Goal: Task Accomplishment & Management: Complete application form

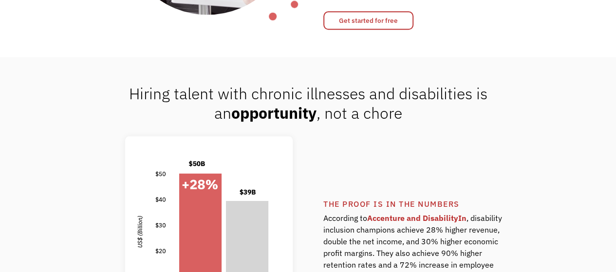
scroll to position [528, 0]
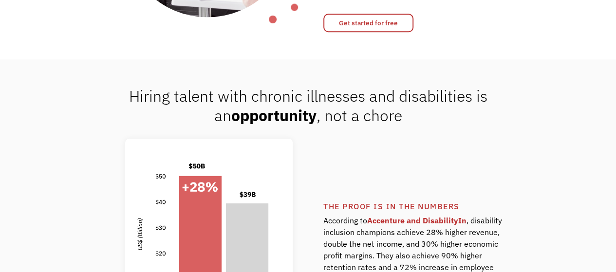
click at [377, 26] on link "Get started for free" at bounding box center [368, 23] width 90 height 19
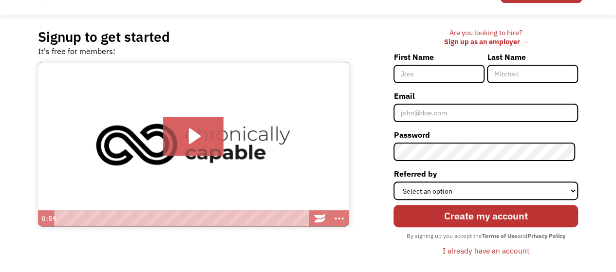
scroll to position [53, 0]
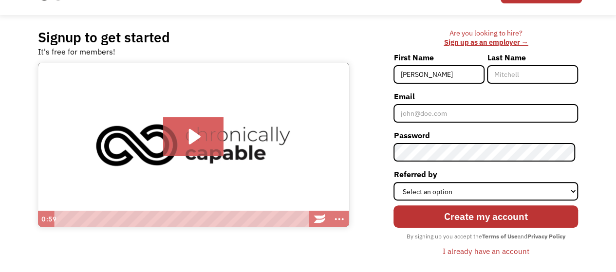
type input "[PERSON_NAME]"
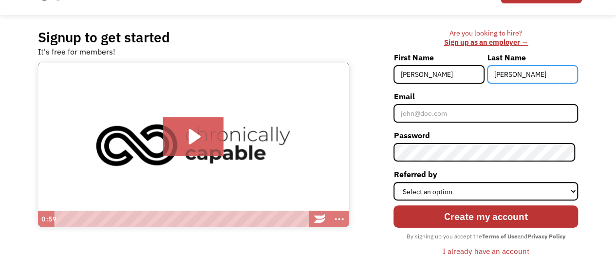
type input "[PERSON_NAME]"
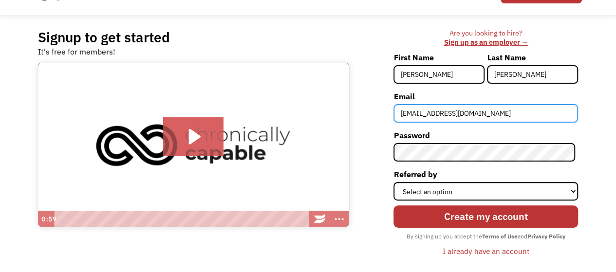
type input "lauraebf000@gmail.com"
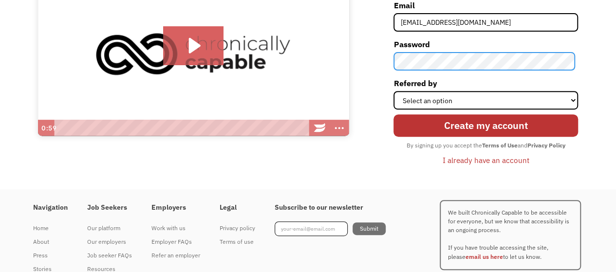
scroll to position [145, 0]
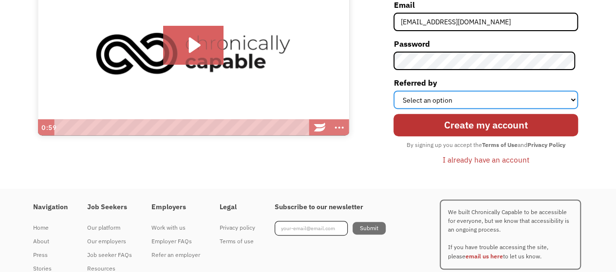
click at [429, 95] on select "Select an option Instagram Facebook Twitter Search Engine News Article Word of …" at bounding box center [486, 100] width 185 height 19
select select "Search Engine"
click at [397, 91] on select "Select an option Instagram Facebook Twitter Search Engine News Article Word of …" at bounding box center [486, 100] width 185 height 19
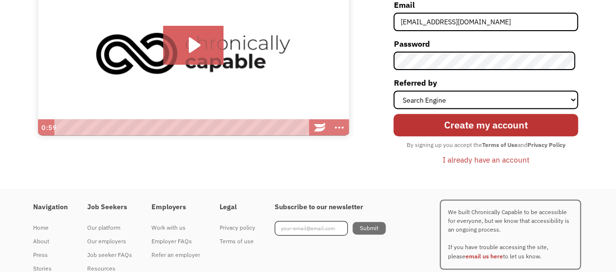
click at [447, 129] on input "Create my account" at bounding box center [486, 125] width 185 height 22
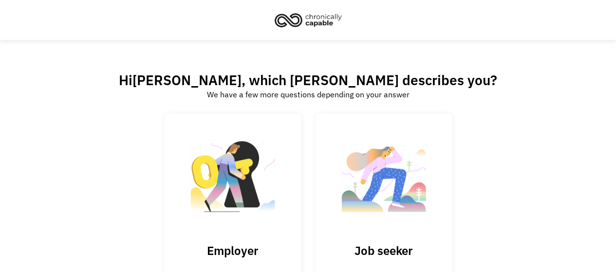
click at [421, 176] on img at bounding box center [383, 180] width 97 height 95
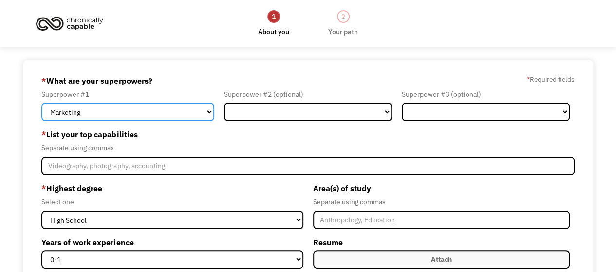
click at [171, 107] on select "Marketing Human Resources Finance Technology Operations Sales Industrial & Manu…" at bounding box center [127, 112] width 173 height 19
select select "Healthcare"
click at [41, 103] on select "Marketing Human Resources Finance Technology Operations Sales Industrial & Manu…" at bounding box center [127, 112] width 173 height 19
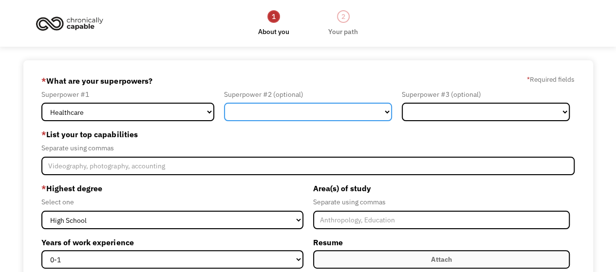
click at [276, 107] on select "Marketing Human Resources Finance Technology Operations Sales Industrial & Manu…" at bounding box center [308, 112] width 168 height 19
select select "Technology"
click at [224, 103] on select "Marketing Human Resources Finance Technology Operations Sales Industrial & Manu…" at bounding box center [308, 112] width 168 height 19
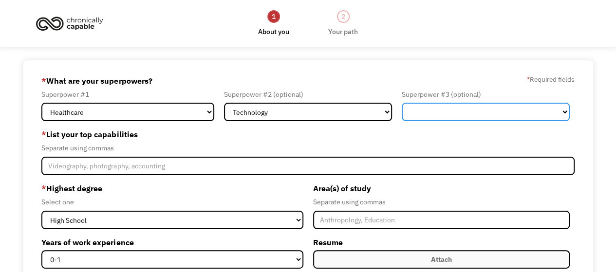
click at [447, 109] on select "Marketing Human Resources Finance Technology Operations Sales Industrial & Manu…" at bounding box center [486, 112] width 168 height 19
select select "Design"
click at [402, 103] on select "Marketing Human Resources Finance Technology Operations Sales Industrial & Manu…" at bounding box center [486, 112] width 168 height 19
click at [436, 107] on select "Marketing Human Resources Finance Technology Operations Sales Industrial & Manu…" at bounding box center [486, 112] width 168 height 19
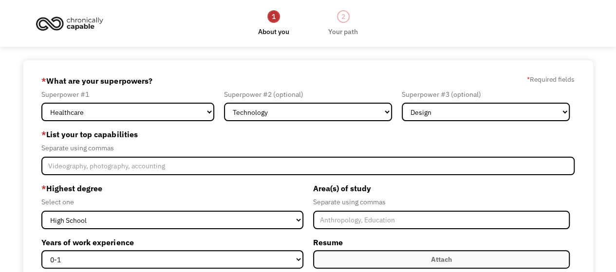
click at [434, 137] on label "* List your top capabilities" at bounding box center [307, 135] width 533 height 16
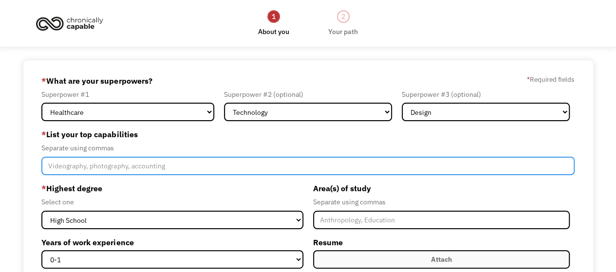
click at [237, 167] on input "Member-Create-Step1" at bounding box center [307, 166] width 533 height 19
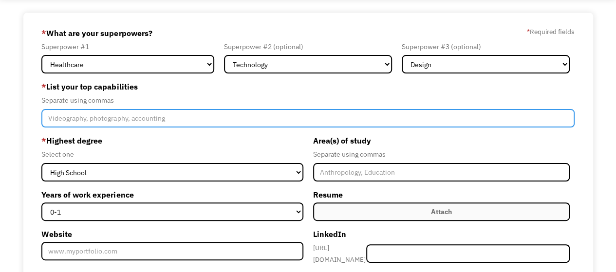
scroll to position [54, 0]
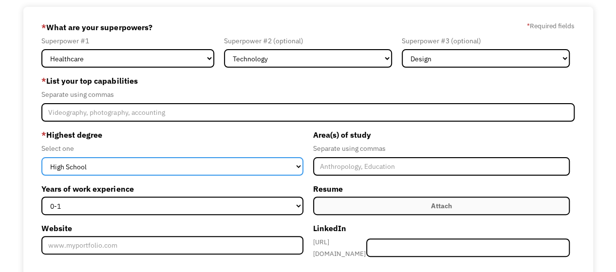
click at [226, 160] on select "High School Associates Bachelors Master's PhD" at bounding box center [172, 166] width 262 height 19
select select "bachelors"
click at [41, 157] on select "High School Associates Bachelors Master's PhD" at bounding box center [172, 166] width 262 height 19
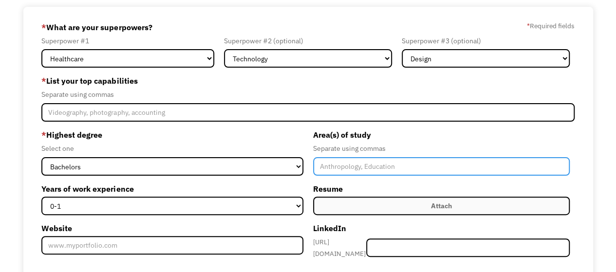
click at [357, 168] on input "Member-Create-Step1" at bounding box center [441, 166] width 257 height 19
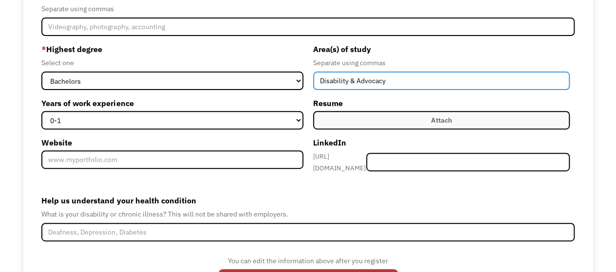
scroll to position [140, 0]
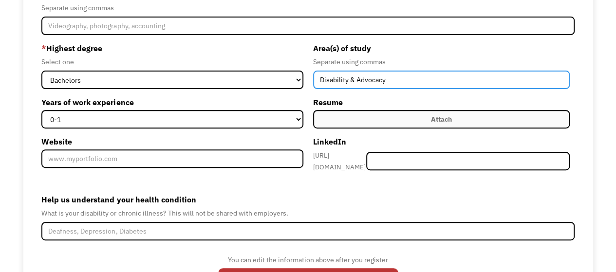
type input "Disability & Advocacy"
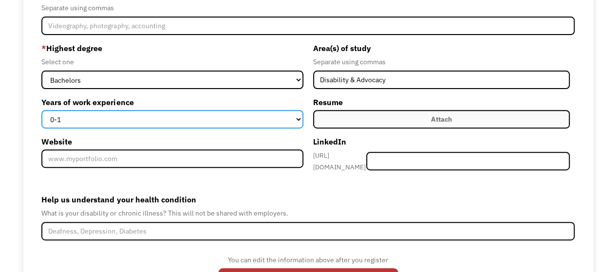
click at [210, 114] on select "0-1 2-4 5-10 11-15 15+" at bounding box center [172, 119] width 262 height 19
select select "2-4"
click at [41, 110] on select "0-1 2-4 5-10 11-15 15+" at bounding box center [172, 119] width 262 height 19
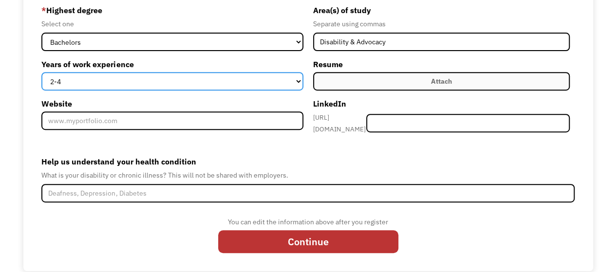
scroll to position [186, 0]
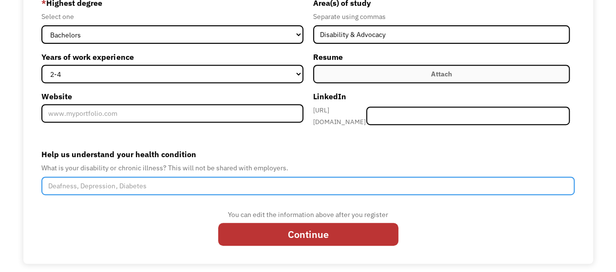
click at [190, 179] on input "Help us understand your health condition" at bounding box center [307, 186] width 533 height 19
type input "autism, narcolepsy when driving"
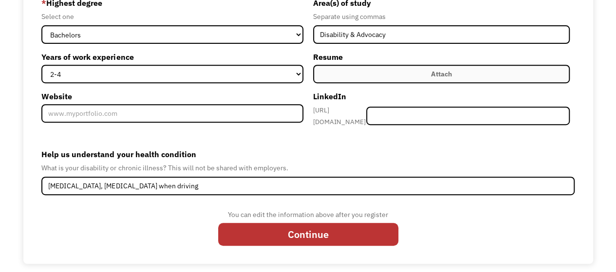
click at [318, 225] on input "Continue" at bounding box center [308, 234] width 180 height 22
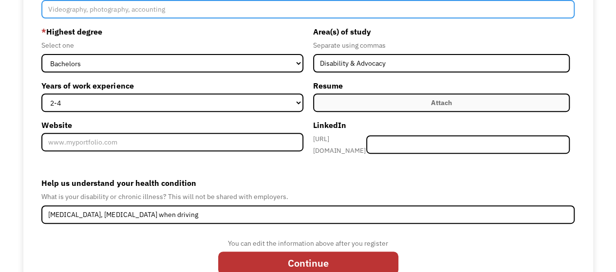
click at [181, 5] on input "Member-Create-Step1" at bounding box center [307, 9] width 533 height 19
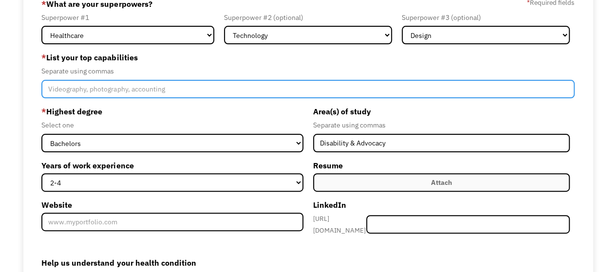
scroll to position [76, 0]
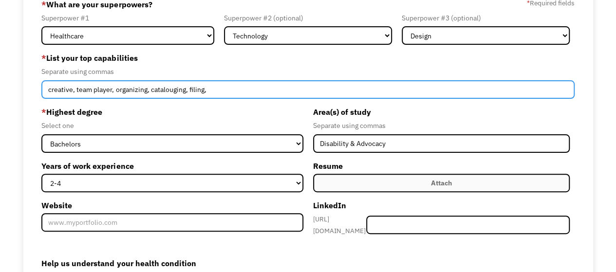
click at [170, 87] on input "creative, team player, organizing, catalouging, filing," at bounding box center [307, 89] width 533 height 19
click at [219, 88] on input "creative, team player, organizing, cataloguing, filing," at bounding box center [307, 89] width 533 height 19
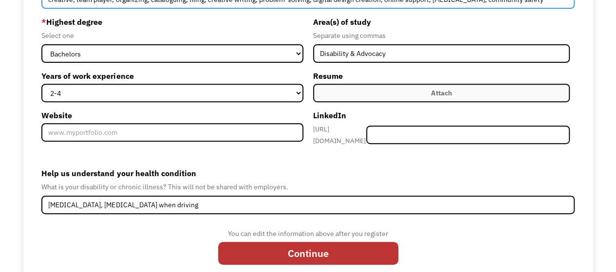
scroll to position [186, 0]
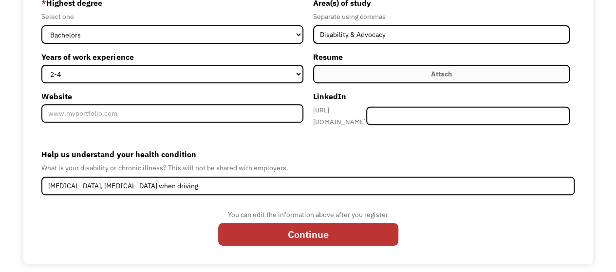
type input "creative, team player, organizing, cataloguing, filing, creative writing, probl…"
click at [348, 232] on input "Continue" at bounding box center [308, 234] width 180 height 22
type input "Please wait..."
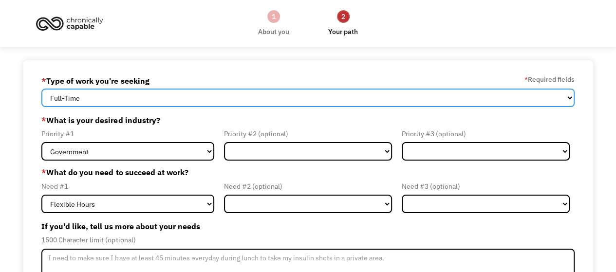
click at [389, 101] on select "Full-Time Part-Time Both Full-Time and Part-Time" at bounding box center [307, 98] width 533 height 19
click at [41, 89] on select "Full-Time Part-Time Both Full-Time and Part-Time" at bounding box center [307, 98] width 533 height 19
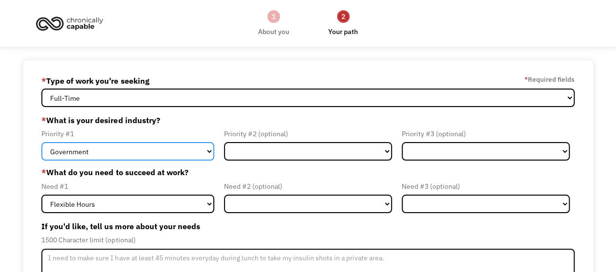
click at [162, 155] on select "Government Finance & Insurance Health & Social Care Tech & Engineering Creative…" at bounding box center [127, 151] width 173 height 19
select select "Health & Social Care"
click at [41, 142] on select "Government Finance & Insurance Health & Social Care Tech & Engineering Creative…" at bounding box center [127, 151] width 173 height 19
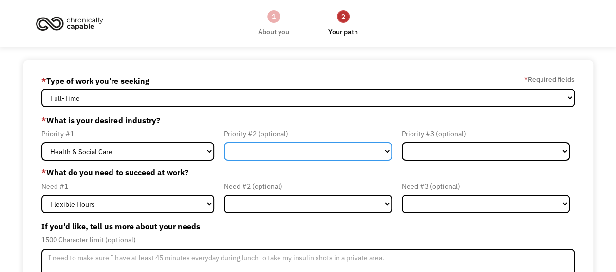
click at [276, 151] on select "Government Finance & Insurance Health & Social Care Tech & Engineering Creative…" at bounding box center [308, 151] width 168 height 19
select select "Creative & Design"
click at [224, 142] on select "Government Finance & Insurance Health & Social Care Tech & Engineering Creative…" at bounding box center [308, 151] width 168 height 19
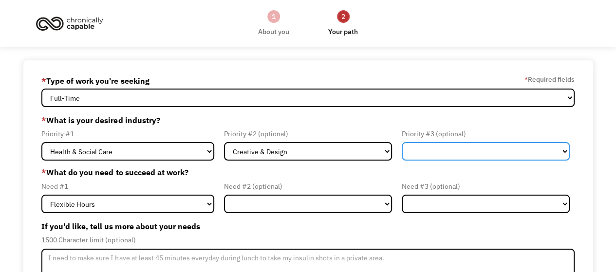
click at [455, 149] on select "Government Finance & Insurance Health & Social Care Tech & Engineering Creative…" at bounding box center [486, 151] width 168 height 19
select select "Government"
click at [402, 142] on select "Government Finance & Insurance Health & Social Care Tech & Engineering Creative…" at bounding box center [486, 151] width 168 height 19
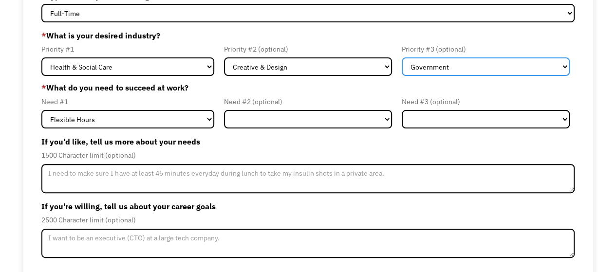
scroll to position [85, 0]
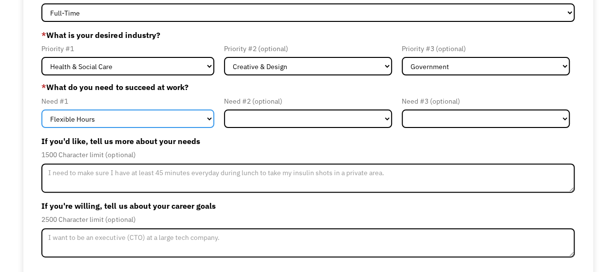
click at [149, 122] on select "Flexible Hours Remote Work Service Animal On-site Accommodations Visual Support…" at bounding box center [127, 119] width 173 height 19
select select "Remote Work"
click at [41, 110] on select "Flexible Hours Remote Work Service Animal On-site Accommodations Visual Support…" at bounding box center [127, 119] width 173 height 19
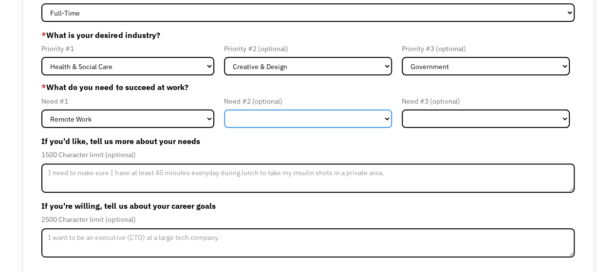
click at [276, 112] on select "Flexible Hours Remote Work Service Animal On-site Accommodations Visual Support…" at bounding box center [308, 119] width 168 height 19
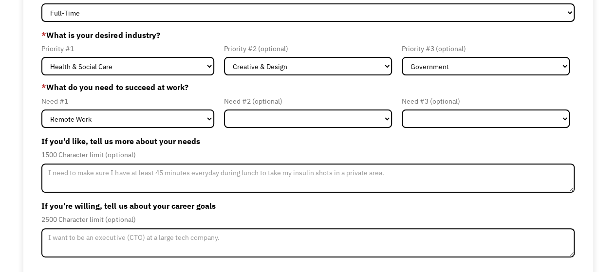
click at [205, 151] on div "1500 Character limit (optional)" at bounding box center [307, 155] width 533 height 12
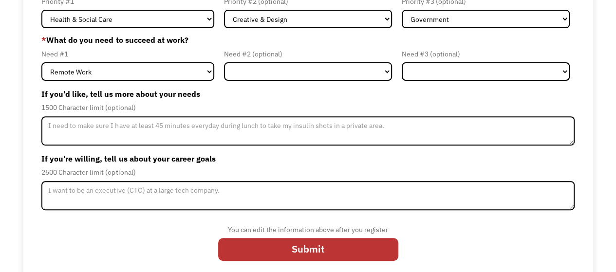
scroll to position [133, 0]
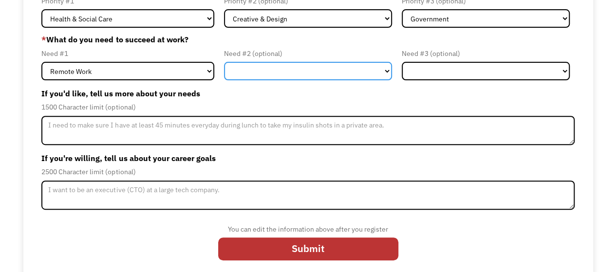
click at [310, 71] on select "Flexible Hours Remote Work Service Animal On-site Accommodations Visual Support…" at bounding box center [308, 71] width 168 height 19
click at [204, 90] on label "If you'd like, tell us more about your needs" at bounding box center [307, 94] width 533 height 16
click at [285, 67] on select "Flexible Hours Remote Work Service Animal On-site Accommodations Visual Support…" at bounding box center [308, 71] width 168 height 19
click at [221, 94] on label "If you'd like, tell us more about your needs" at bounding box center [307, 94] width 533 height 16
click at [255, 70] on select "Flexible Hours Remote Work Service Animal On-site Accommodations Visual Support…" at bounding box center [308, 71] width 168 height 19
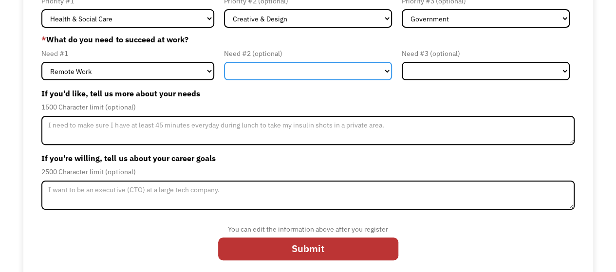
click at [224, 62] on select "Flexible Hours Remote Work Service Animal On-site Accommodations Visual Support…" at bounding box center [308, 71] width 168 height 19
click at [326, 66] on select "Flexible Hours Remote Work Service Animal On-site Accommodations Visual Support…" at bounding box center [308, 71] width 168 height 19
click at [224, 62] on select "Flexible Hours Remote Work Service Animal On-site Accommodations Visual Support…" at bounding box center [308, 71] width 168 height 19
click at [344, 70] on select "Flexible Hours Remote Work Service Animal On-site Accommodations Visual Support…" at bounding box center [308, 71] width 168 height 19
select select "Other"
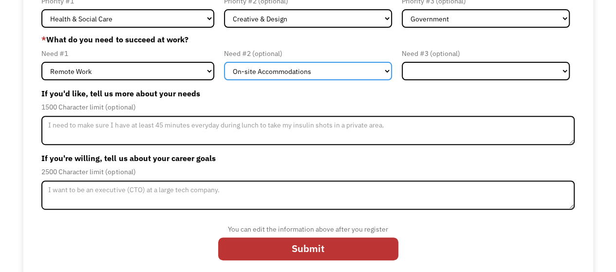
click at [224, 62] on select "Flexible Hours Remote Work Service Animal On-site Accommodations Visual Support…" at bounding box center [308, 71] width 168 height 19
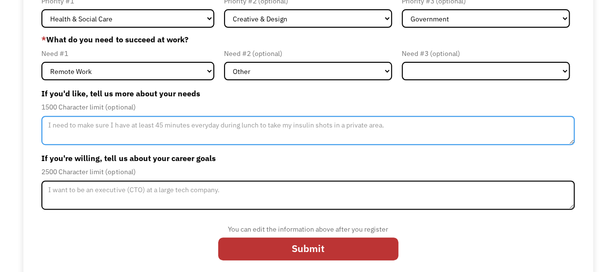
click at [373, 135] on textarea "Member-Update-Form-Step2" at bounding box center [307, 130] width 533 height 29
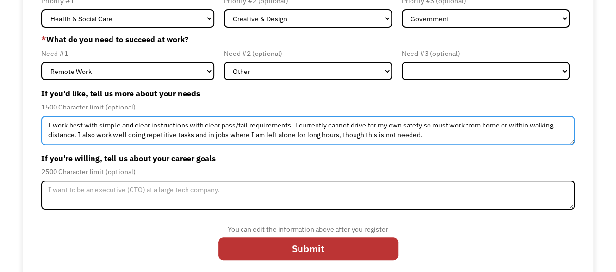
type textarea "I work best with simple and clear instructions with clear pass/fail requirement…"
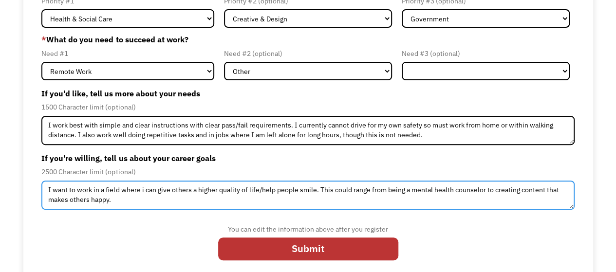
type textarea "I want to work in a field where i can give others a higher quality of life/help…"
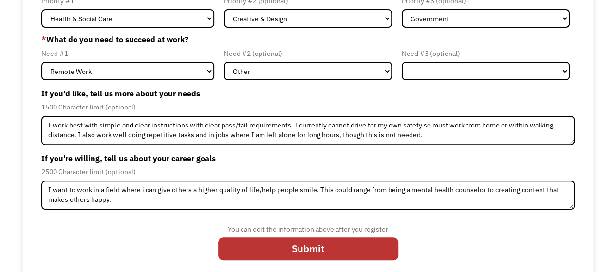
click at [331, 252] on input "Submit" at bounding box center [308, 249] width 180 height 22
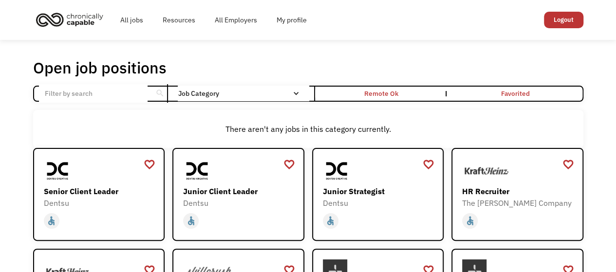
click at [384, 94] on div "Remote Ok" at bounding box center [381, 94] width 34 height 12
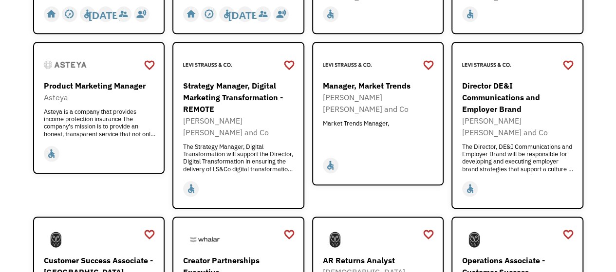
scroll to position [494, 0]
click at [535, 100] on div "Director DE&I Communications and Employer Brand" at bounding box center [518, 97] width 113 height 35
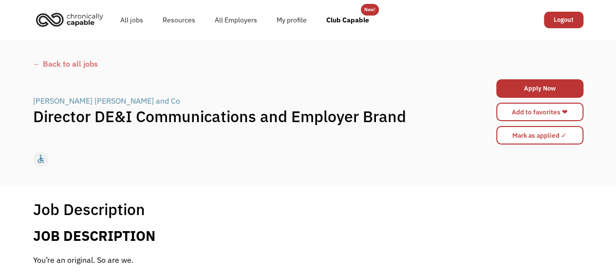
click at [76, 66] on div "← Back to all jobs" at bounding box center [308, 64] width 551 height 12
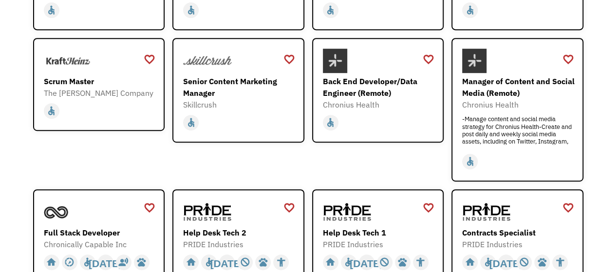
scroll to position [422, 0]
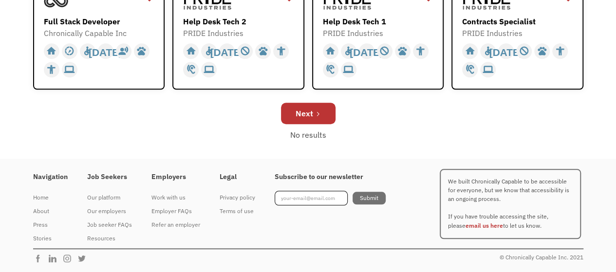
click at [301, 114] on div "Next" at bounding box center [305, 114] width 18 height 12
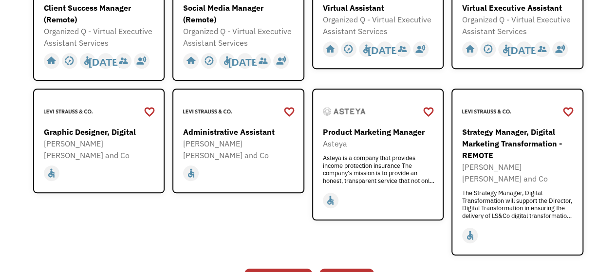
scroll to position [318, 0]
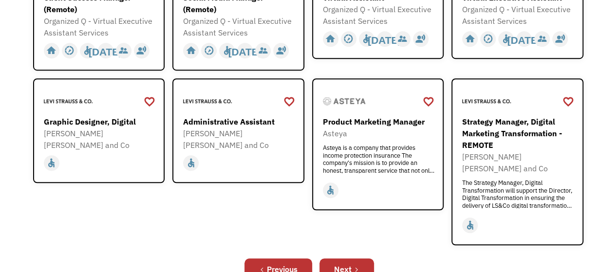
click at [344, 264] on div "Next" at bounding box center [343, 270] width 18 height 12
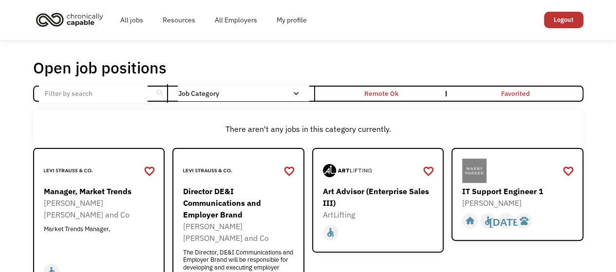
click at [287, 169] on div "favorite_border" at bounding box center [289, 171] width 12 height 15
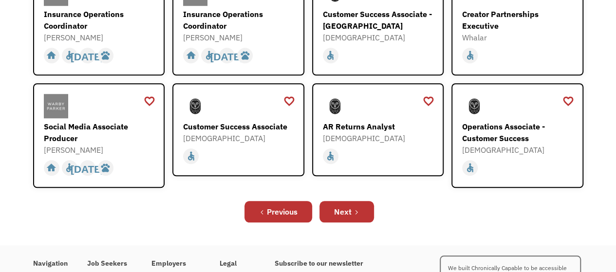
scroll to position [355, 0]
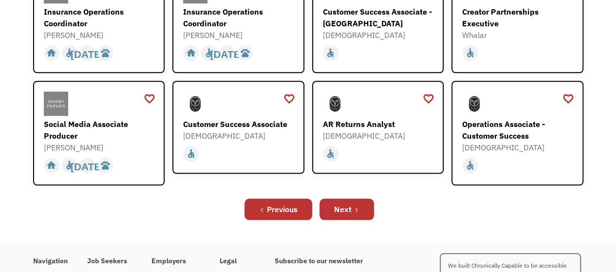
click at [370, 199] on link "Next" at bounding box center [347, 209] width 55 height 21
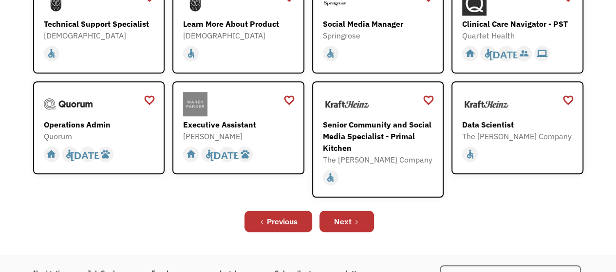
scroll to position [281, 0]
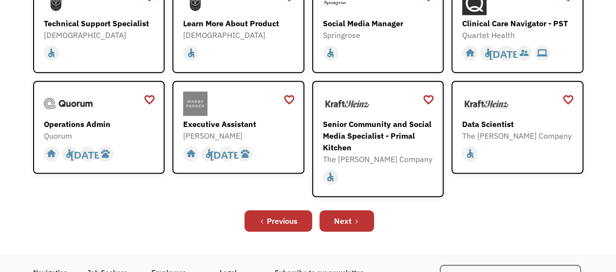
click at [356, 224] on icon "Next Page" at bounding box center [357, 222] width 6 height 6
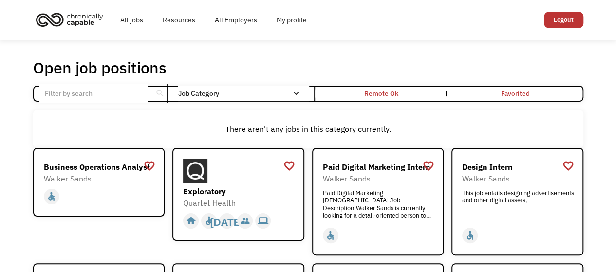
click at [570, 166] on div "favorite_border" at bounding box center [568, 166] width 12 height 15
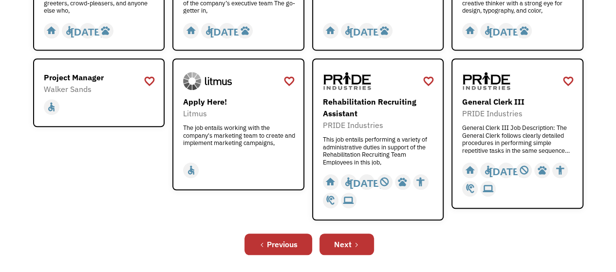
scroll to position [344, 0]
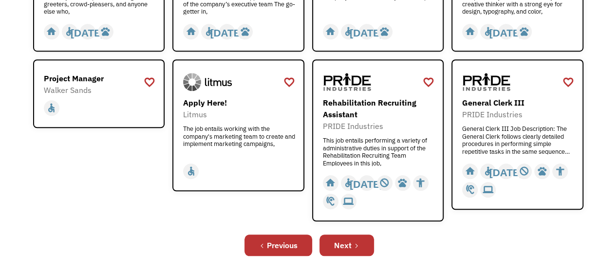
click at [358, 249] on link "Next" at bounding box center [347, 245] width 55 height 21
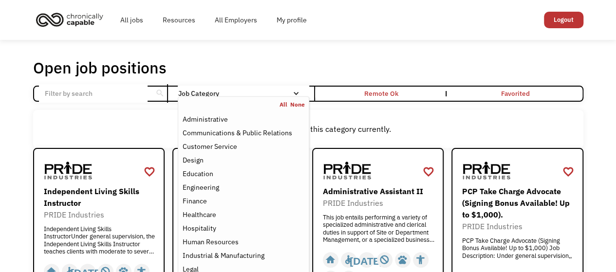
click at [283, 104] on link "All" at bounding box center [285, 105] width 11 height 8
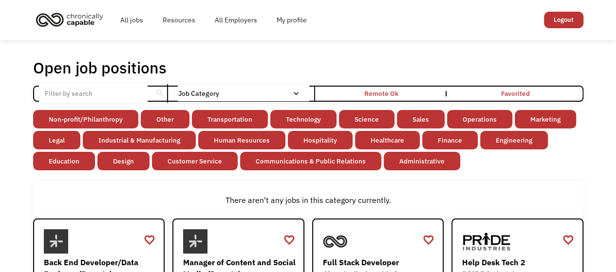
click at [132, 16] on link "All jobs" at bounding box center [132, 19] width 42 height 31
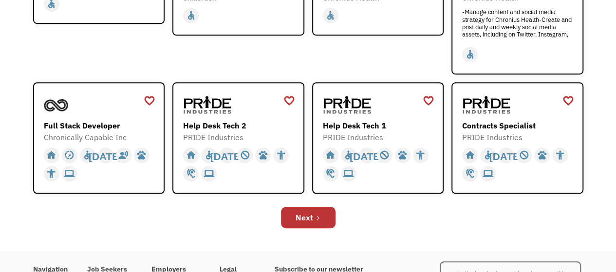
scroll to position [319, 0]
click at [312, 218] on div "Next" at bounding box center [305, 217] width 18 height 12
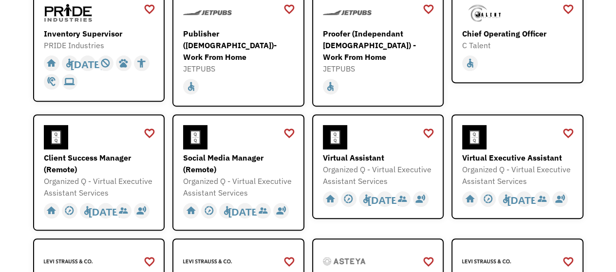
scroll to position [158, 0]
click at [68, 37] on div "Inventory Supervisor" at bounding box center [100, 33] width 113 height 12
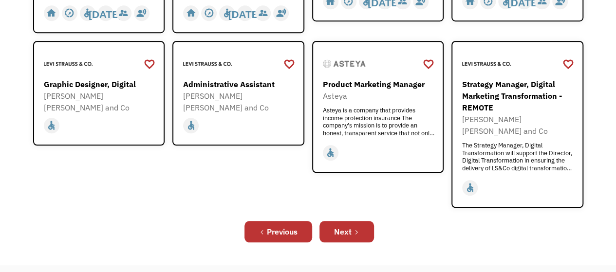
scroll to position [356, 0]
click at [103, 93] on div "[PERSON_NAME] [PERSON_NAME] and Co" at bounding box center [100, 101] width 113 height 23
click at [342, 226] on div "Next" at bounding box center [343, 232] width 18 height 12
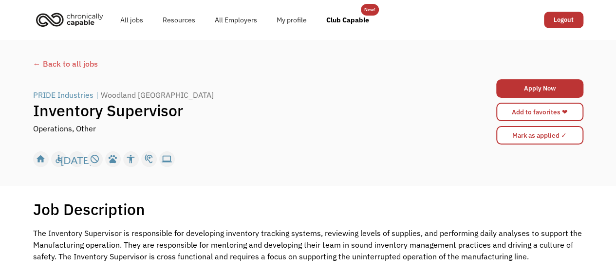
click at [550, 112] on link "Add to favorites ❤" at bounding box center [539, 112] width 87 height 19
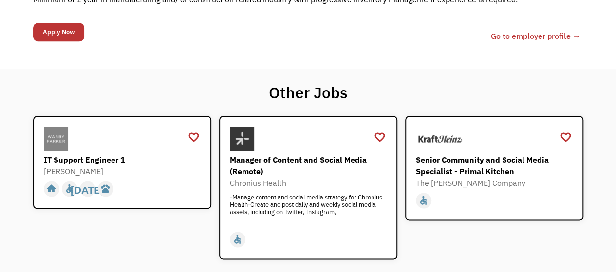
scroll to position [519, 0]
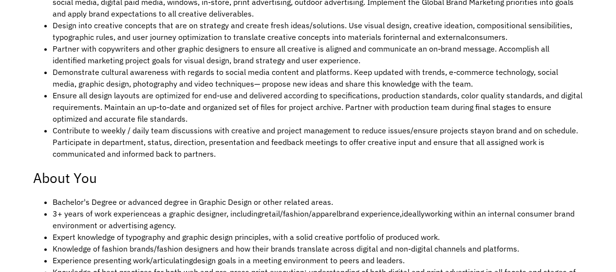
scroll to position [453, 0]
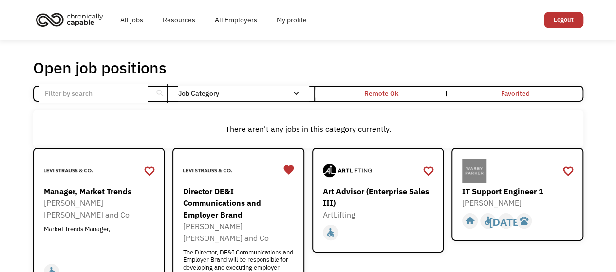
click at [255, 192] on div "Director DE&I Communications and Employer Brand" at bounding box center [239, 203] width 113 height 35
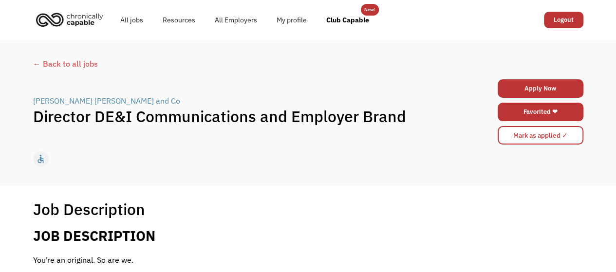
click at [185, 20] on link "Resources" at bounding box center [179, 19] width 52 height 31
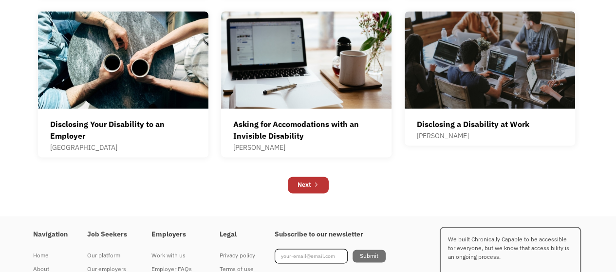
scroll to position [642, 0]
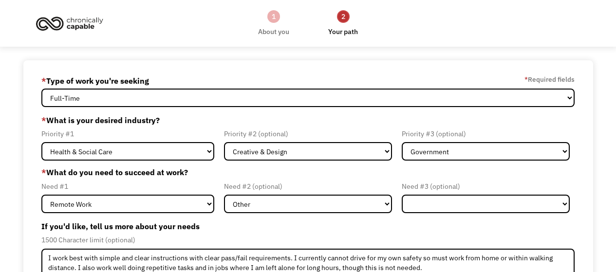
select select "Health & Social Care"
select select "Creative & Design"
select select "Government"
select select "Remote Work"
select select "Other"
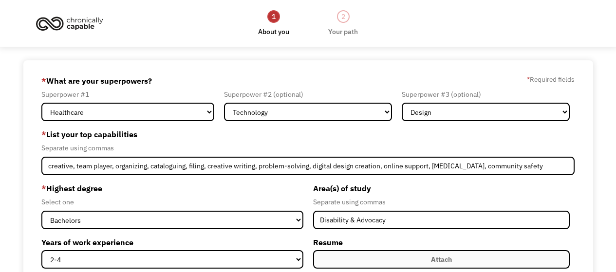
select select "Healthcare"
select select "Technology"
select select "Design"
select select "bachelors"
select select "2-4"
